Goal: Task Accomplishment & Management: Use online tool/utility

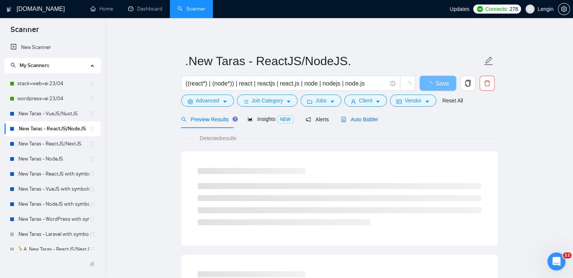
click at [357, 121] on span "Auto Bidder" at bounding box center [359, 119] width 37 height 6
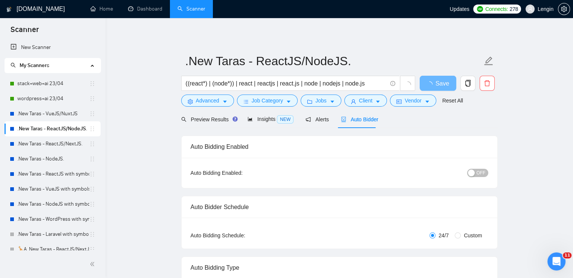
radio input "false"
radio input "true"
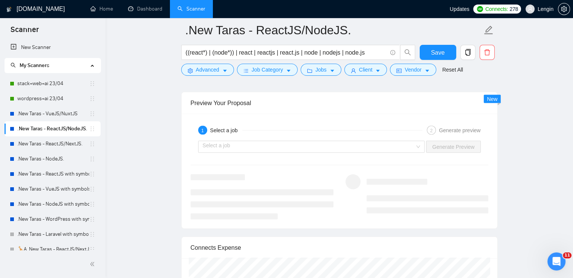
scroll to position [1577, 0]
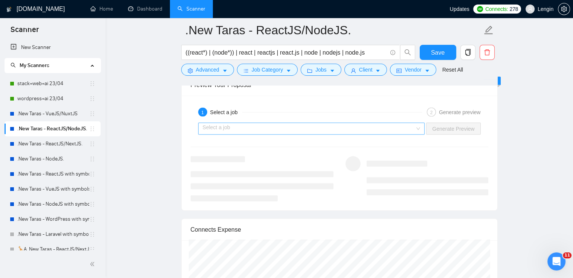
click at [420, 127] on div "Select a job" at bounding box center [311, 129] width 227 height 12
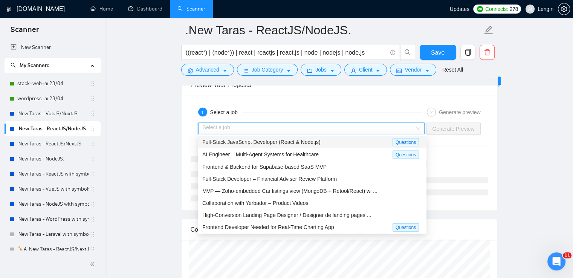
click at [340, 137] on div "Full-Stack JavaScript Developer (React & Node.js) Questions" at bounding box center [312, 142] width 229 height 12
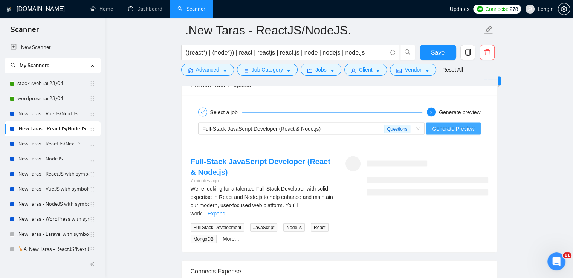
click at [453, 125] on span "Generate Preview" at bounding box center [453, 129] width 42 height 8
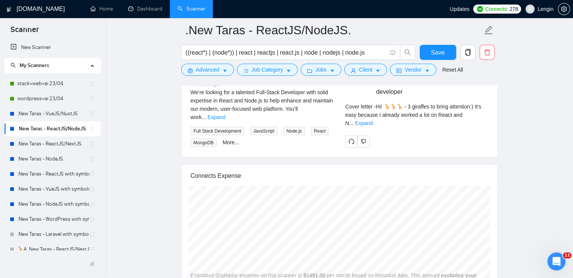
scroll to position [1675, 0]
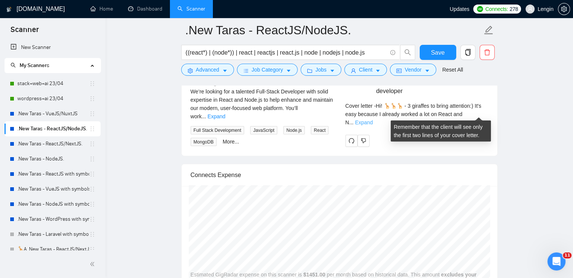
click at [372, 119] on link "Expand" at bounding box center [364, 122] width 18 height 6
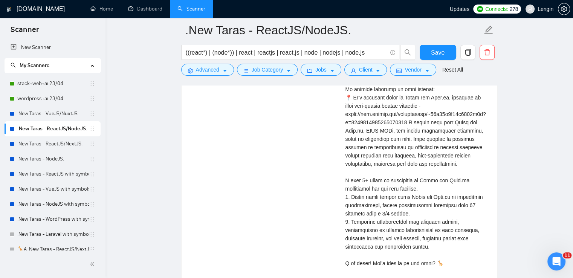
scroll to position [1832, 0]
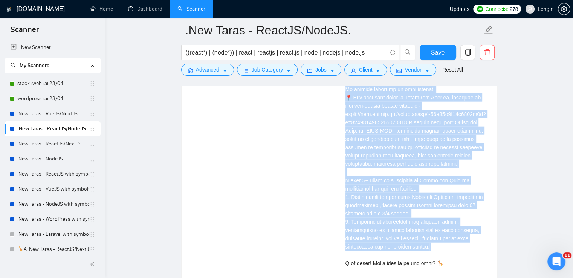
drag, startPoint x: 345, startPoint y: 96, endPoint x: 442, endPoint y: 264, distance: 193.2
click at [442, 264] on div "Cover letter" at bounding box center [416, 155] width 143 height 257
copy div "project relevant to your request: 📍 It's platform based on React and Next.js, d…"
